Goal: Information Seeking & Learning: Learn about a topic

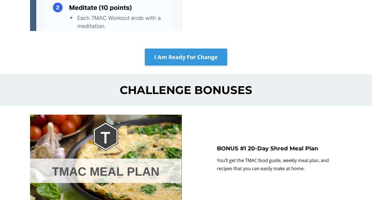
scroll to position [3009, 0]
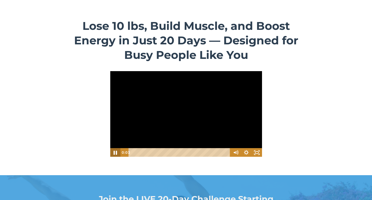
click at [115, 154] on icon "Pause" at bounding box center [115, 153] width 3 height 4
